Goal: Check status: Check status

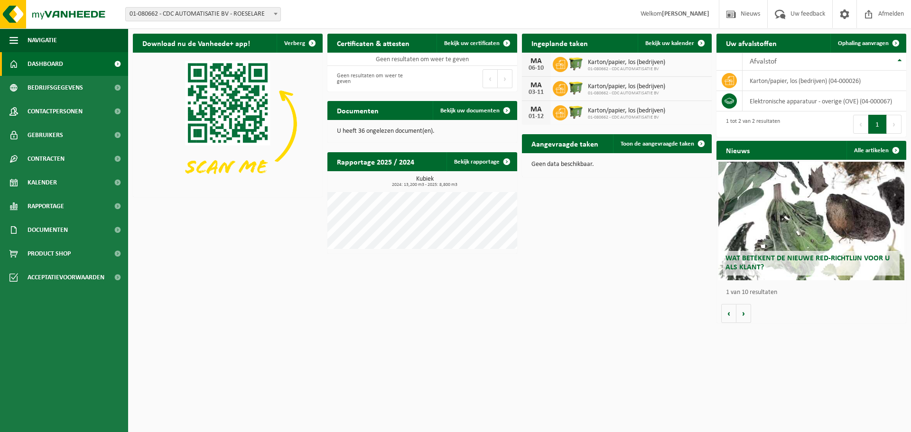
click at [605, 61] on span "Karton/papier, los (bedrijven)" at bounding box center [626, 63] width 77 height 8
click at [571, 62] on img at bounding box center [576, 64] width 16 height 16
click at [538, 69] on div "06-10" at bounding box center [536, 68] width 19 height 7
click at [634, 56] on div "MA 06-10 Karton/papier, los (bedrijven) 01-080662 - CDC AUTOMATISATIE BV" at bounding box center [617, 65] width 190 height 24
click at [690, 66] on div "MA 06-10 Karton/papier, los (bedrijven) 01-080662 - CDC AUTOMATISATIE BV" at bounding box center [617, 65] width 190 height 24
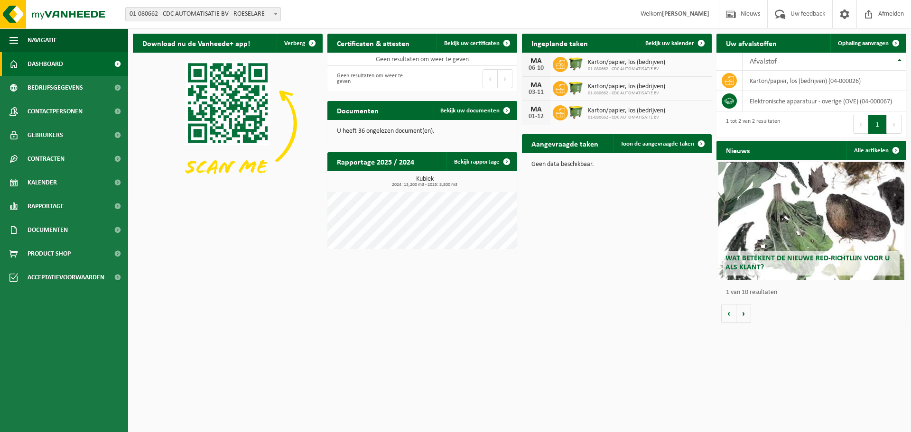
click at [690, 66] on div "MA 06-10 Karton/papier, los (bedrijven) 01-080662 - CDC AUTOMATISATIE BV" at bounding box center [617, 65] width 190 height 24
click at [645, 88] on span "Karton/papier, los (bedrijven)" at bounding box center [626, 87] width 77 height 8
click at [613, 123] on div "MA 01-12 Karton/papier, los (bedrijven) 01-080662 - CDC AUTOMATISATIE BV" at bounding box center [617, 113] width 190 height 24
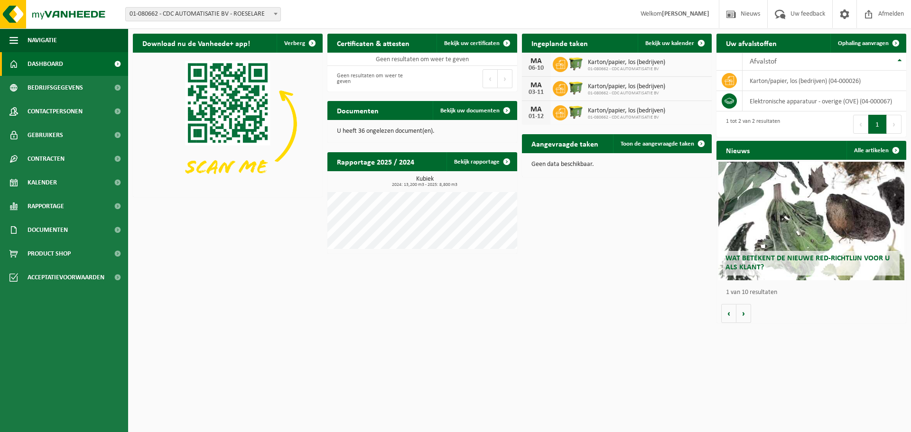
click at [535, 94] on div "03-11" at bounding box center [536, 92] width 19 height 7
click at [540, 59] on div "MA" at bounding box center [536, 61] width 19 height 8
click at [536, 86] on div "MA" at bounding box center [536, 86] width 19 height 8
click at [533, 115] on div "01-12" at bounding box center [536, 116] width 19 height 7
drag, startPoint x: 519, startPoint y: 96, endPoint x: 523, endPoint y: 79, distance: 17.6
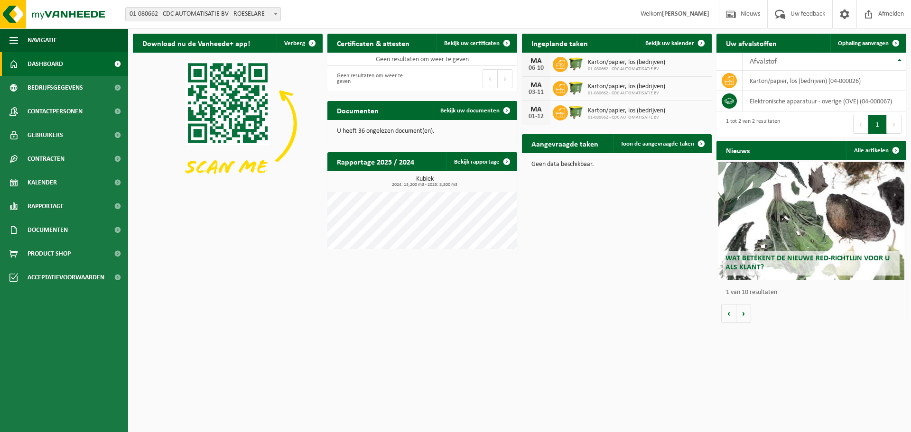
click at [519, 96] on div "Download nu de Vanheede+ app! Verberg Certificaten & attesten Bekijk uw certifi…" at bounding box center [520, 178] width 779 height 299
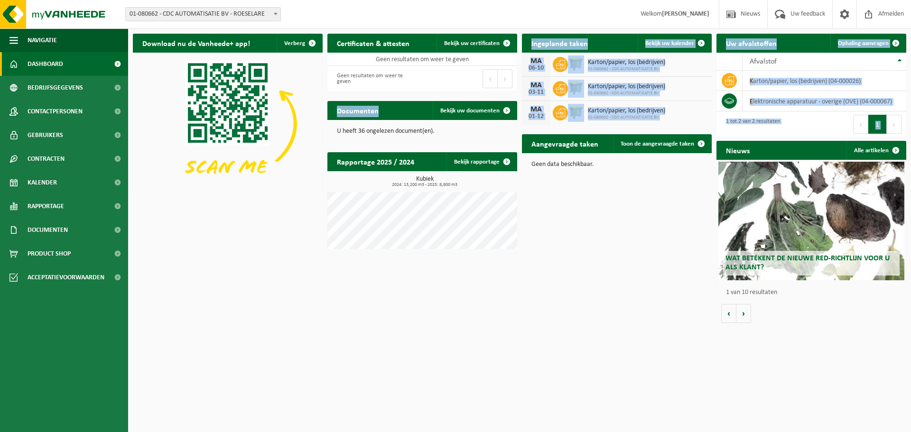
click at [524, 74] on div "MA 06-10" at bounding box center [536, 65] width 28 height 24
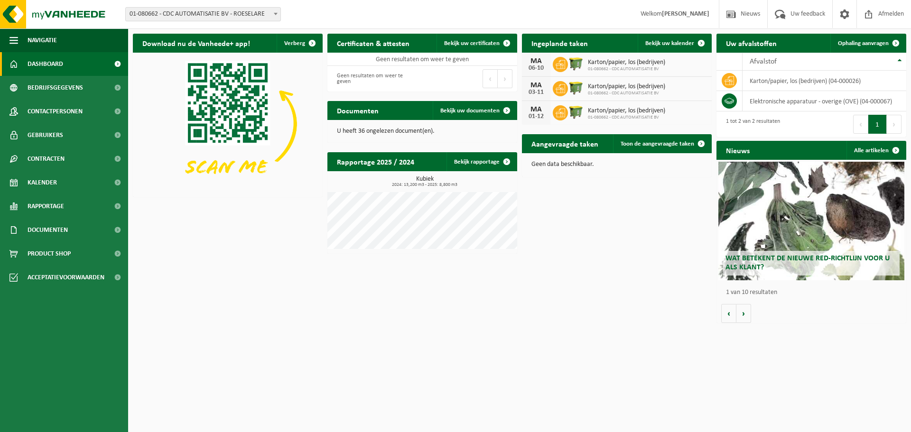
click at [669, 65] on div "MA 06-10 Karton/papier, los (bedrijven) 01-080662 - CDC AUTOMATISATIE BV" at bounding box center [617, 65] width 190 height 24
click at [701, 43] on span at bounding box center [701, 43] width 19 height 19
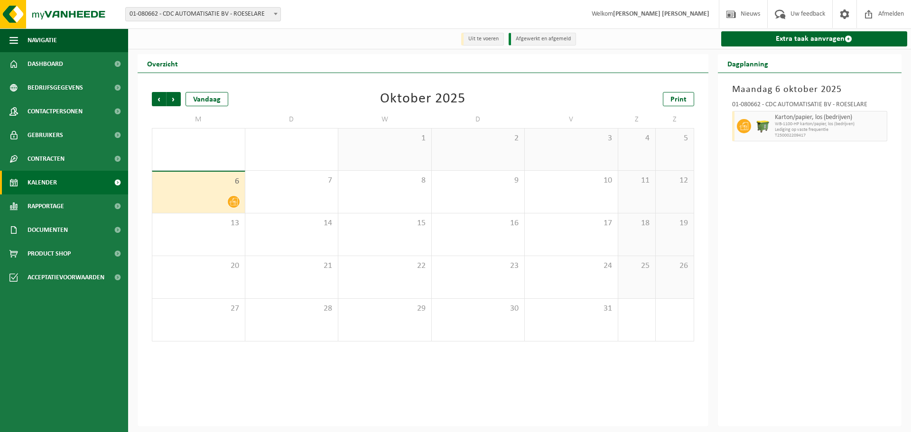
click at [801, 134] on span "T250002209417" at bounding box center [830, 136] width 110 height 6
click at [294, 193] on div "7" at bounding box center [291, 192] width 93 height 42
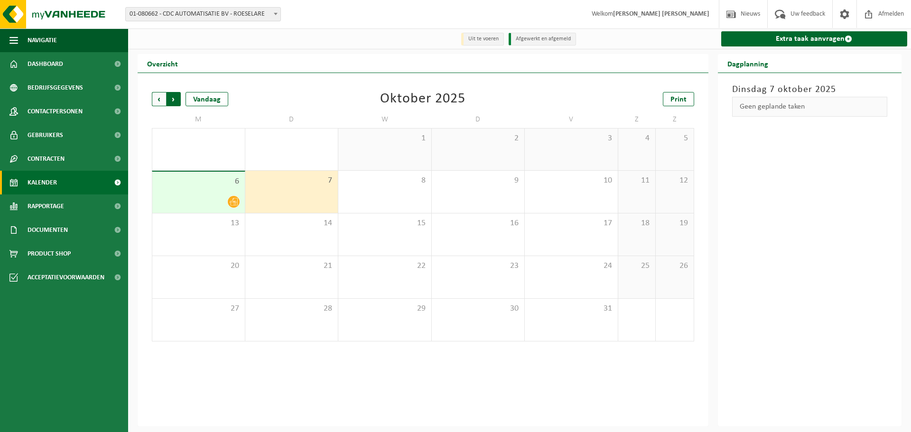
click at [160, 104] on span "Vorige" at bounding box center [159, 99] width 14 height 14
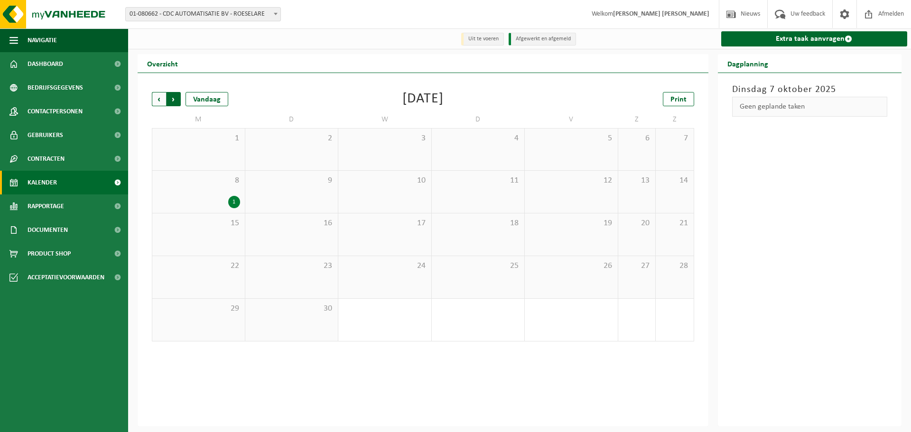
click at [159, 103] on span "Vorige" at bounding box center [159, 99] width 14 height 14
click at [181, 106] on div "Vorige Volgende Vandaag" at bounding box center [199, 99] width 95 height 14
click at [179, 103] on span "Volgende" at bounding box center [174, 99] width 14 height 14
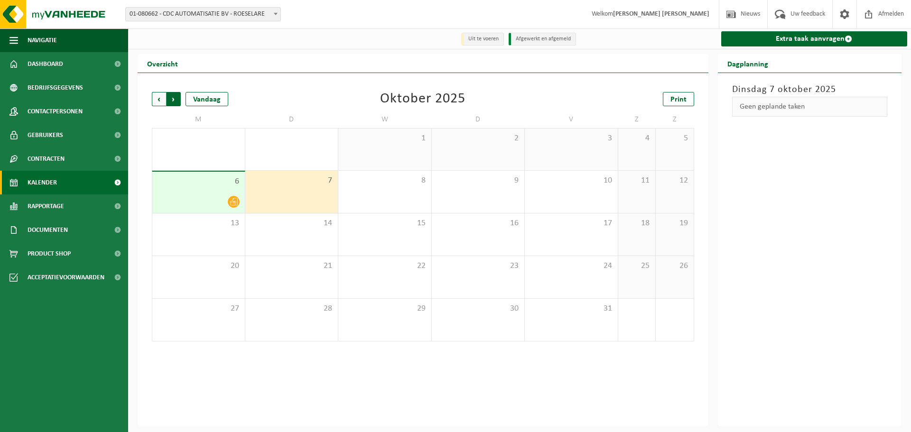
click at [161, 101] on span "Vorige" at bounding box center [159, 99] width 14 height 14
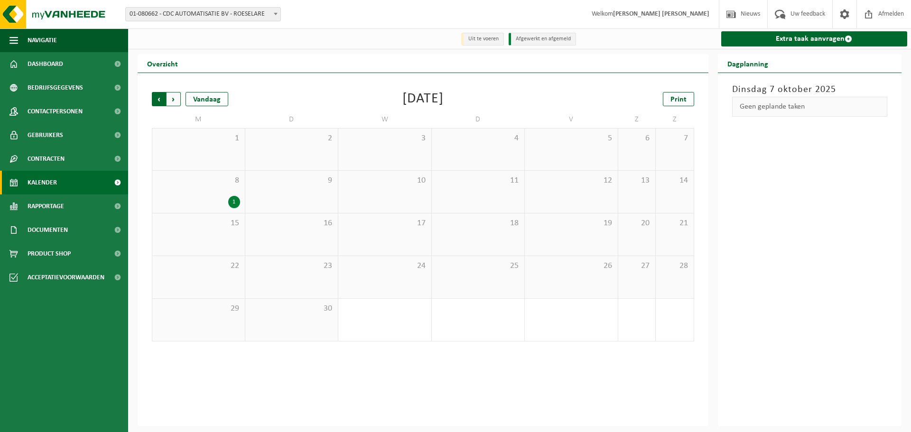
click at [172, 100] on span "Volgende" at bounding box center [174, 99] width 14 height 14
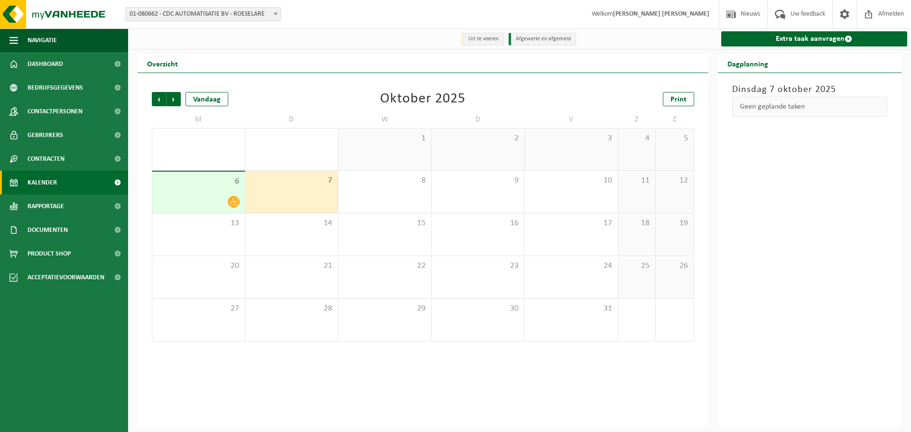
click at [172, 100] on span "Volgende" at bounding box center [174, 99] width 14 height 14
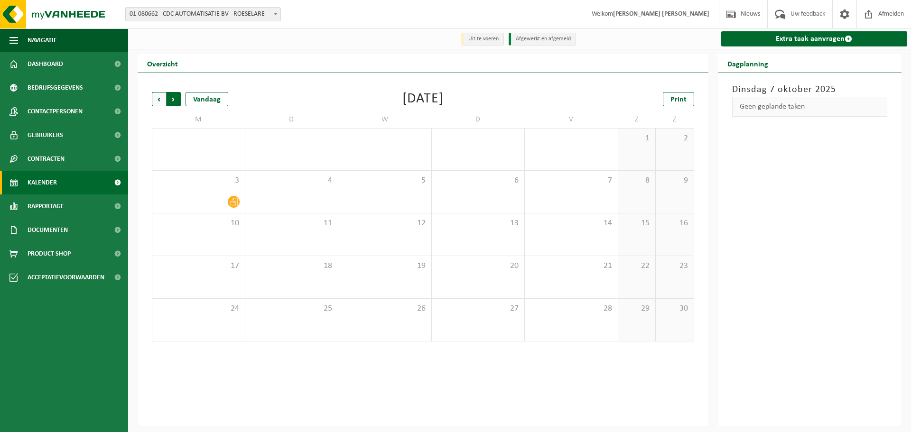
click at [160, 97] on span "Vorige" at bounding box center [159, 99] width 14 height 14
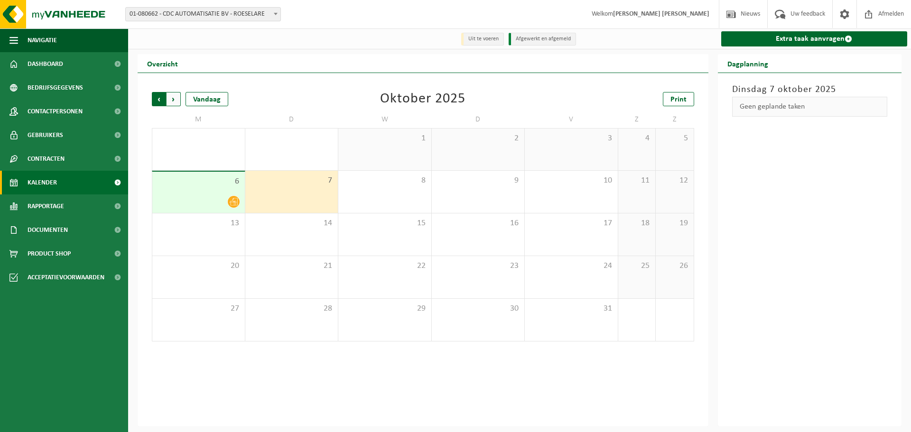
click at [177, 100] on span "Volgende" at bounding box center [174, 99] width 14 height 14
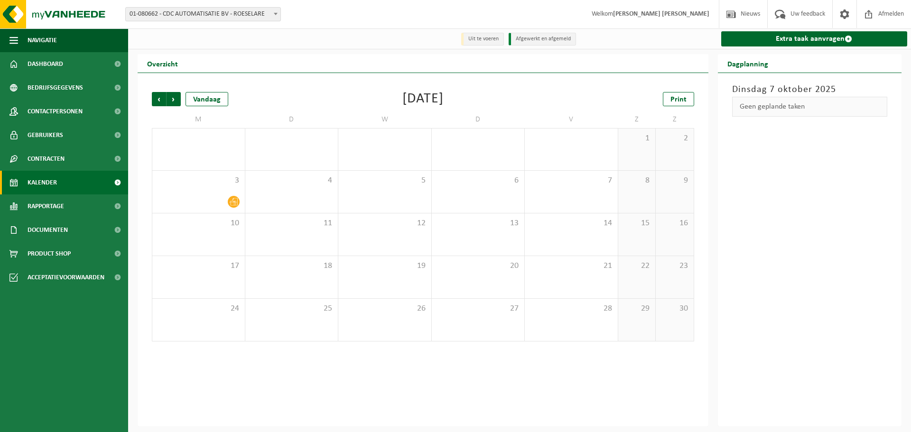
click at [177, 100] on span "Volgende" at bounding box center [174, 99] width 14 height 14
click at [159, 96] on span "Vorige" at bounding box center [159, 99] width 14 height 14
